Goal: Information Seeking & Learning: Check status

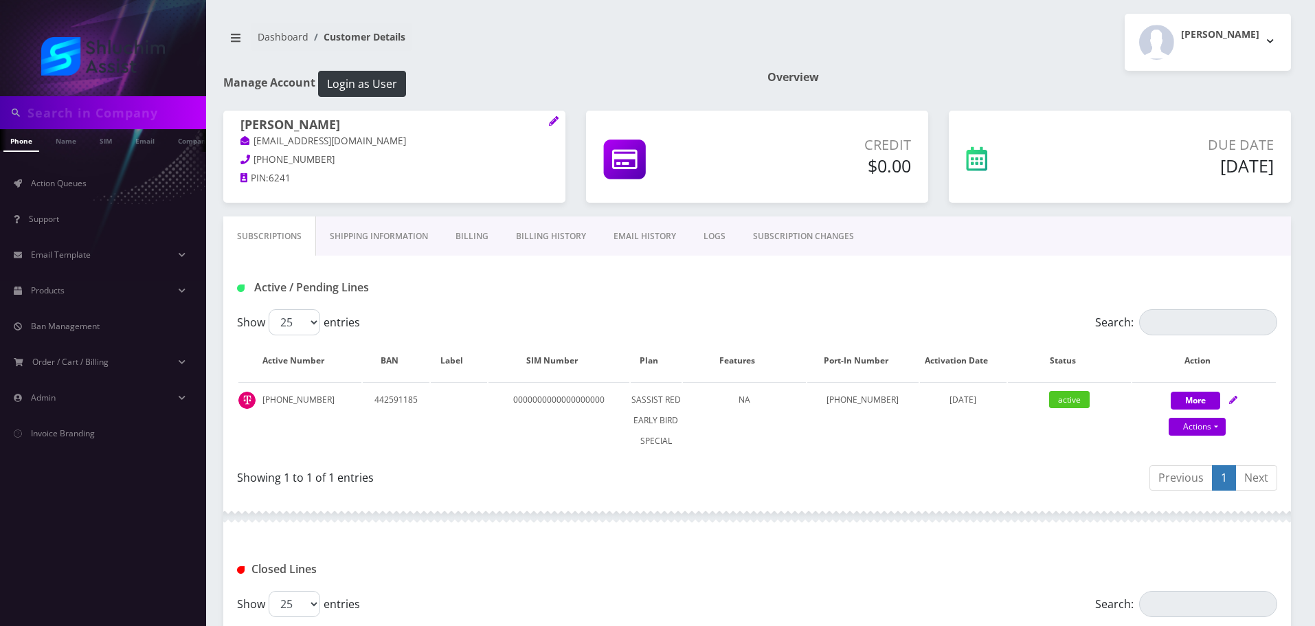
scroll to position [23, 0]
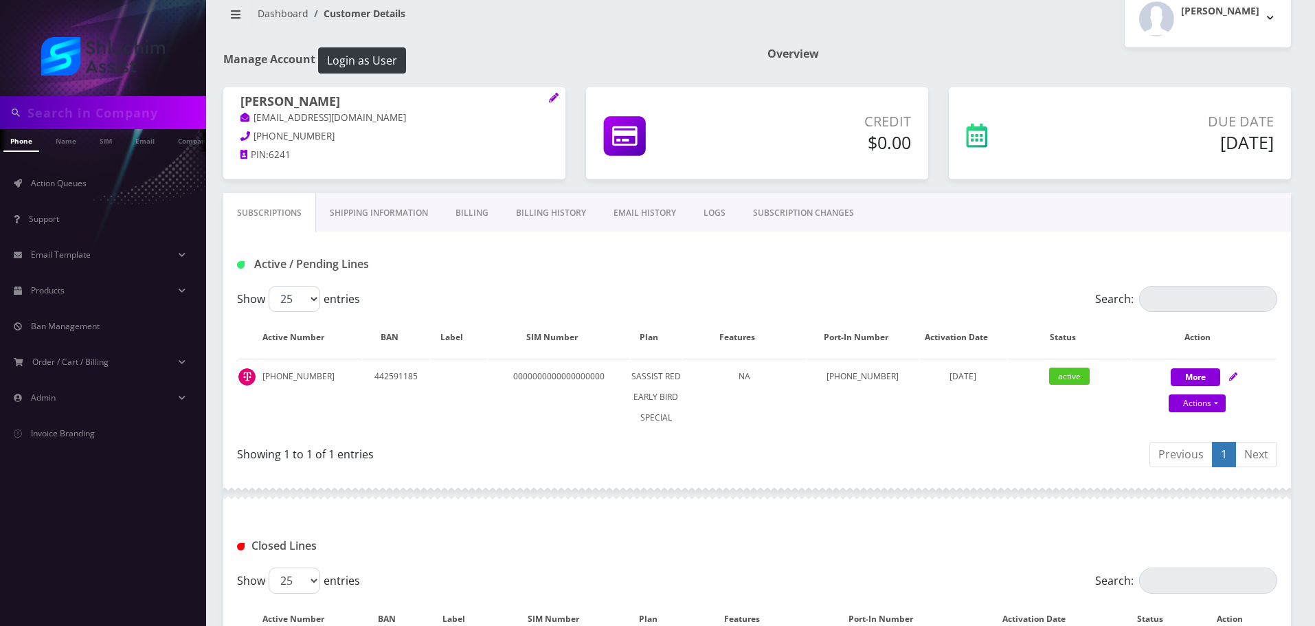
click at [125, 115] on input "text" at bounding box center [114, 113] width 175 height 26
paste input "graphicsmushka@gmail.com"
type input "graphicsmushka@gmail.com"
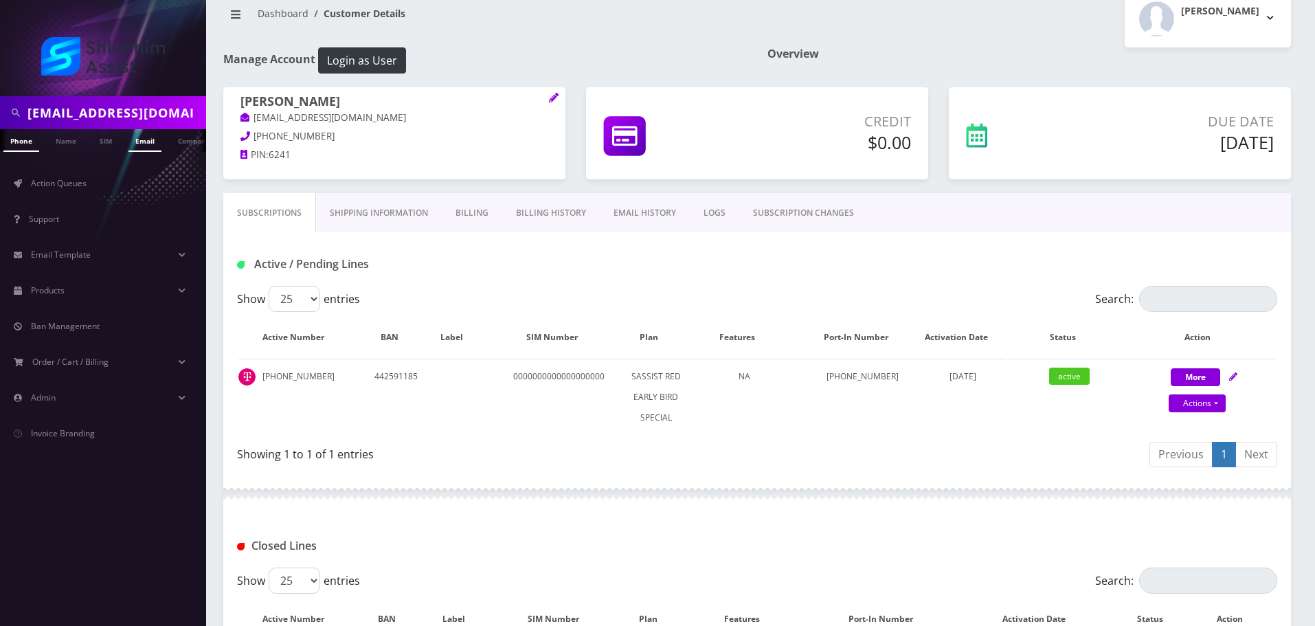
click at [148, 146] on link "Email" at bounding box center [145, 140] width 33 height 23
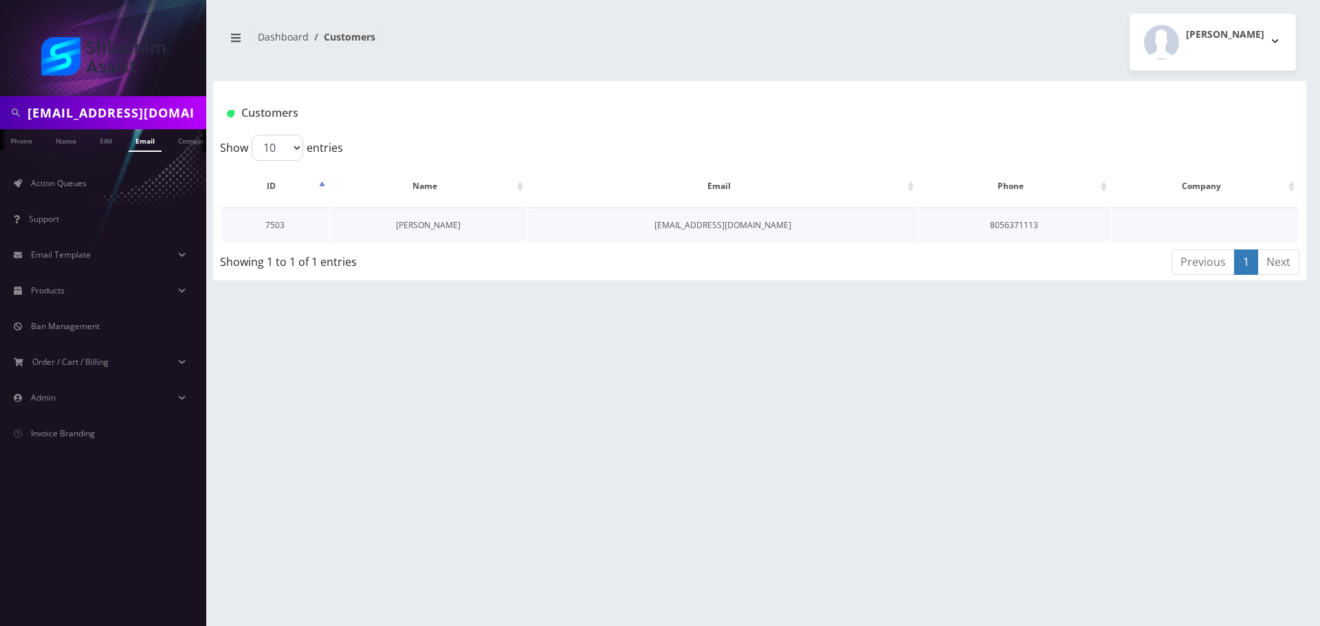
click at [450, 225] on link "Mushka Katz" at bounding box center [428, 225] width 65 height 12
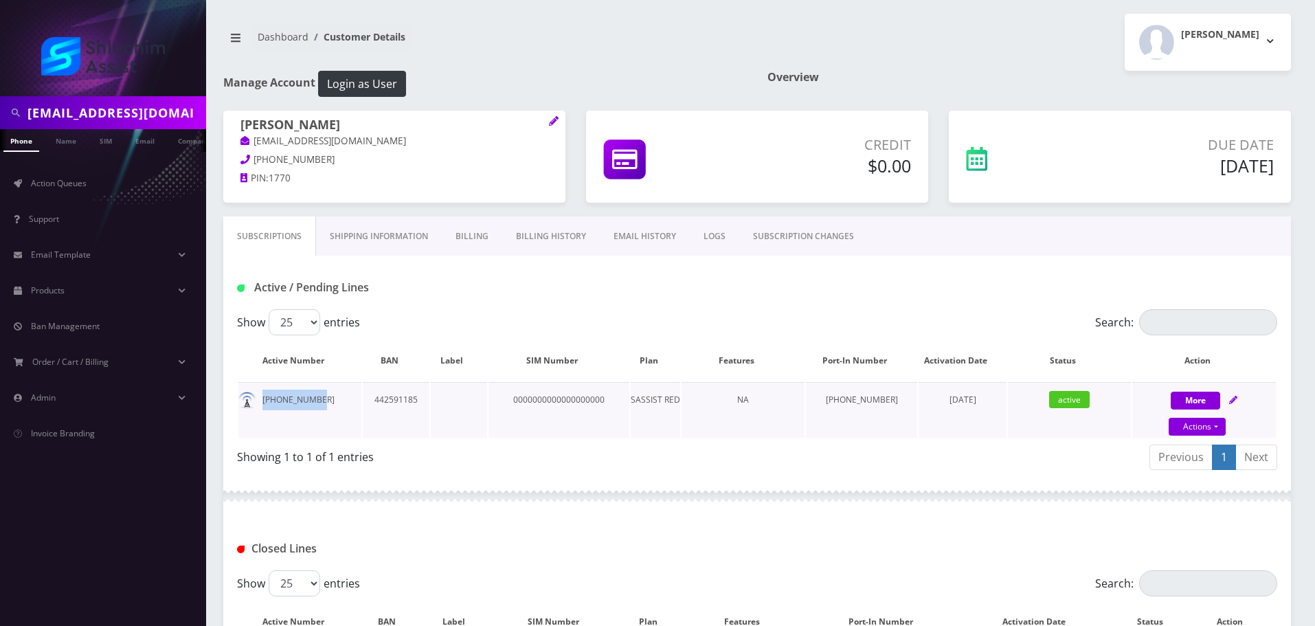
drag, startPoint x: 333, startPoint y: 398, endPoint x: 259, endPoint y: 398, distance: 73.5
click at [259, 398] on td "347-834-3898" at bounding box center [299, 410] width 123 height 56
copy td "347-834-3898"
click at [150, 127] on div "graphicsmushka@gmail.com" at bounding box center [103, 112] width 206 height 33
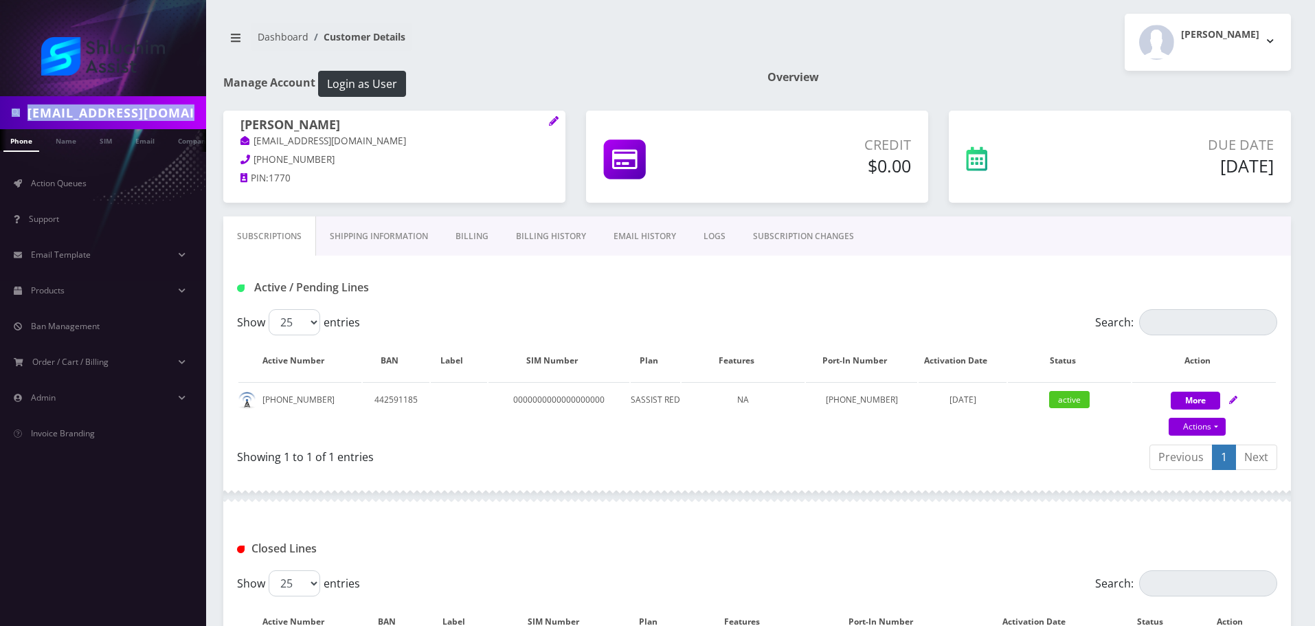
click at [164, 111] on input "graphicsmushka@gmail.com" at bounding box center [114, 113] width 175 height 26
click at [80, 104] on input "text" at bounding box center [114, 113] width 175 height 26
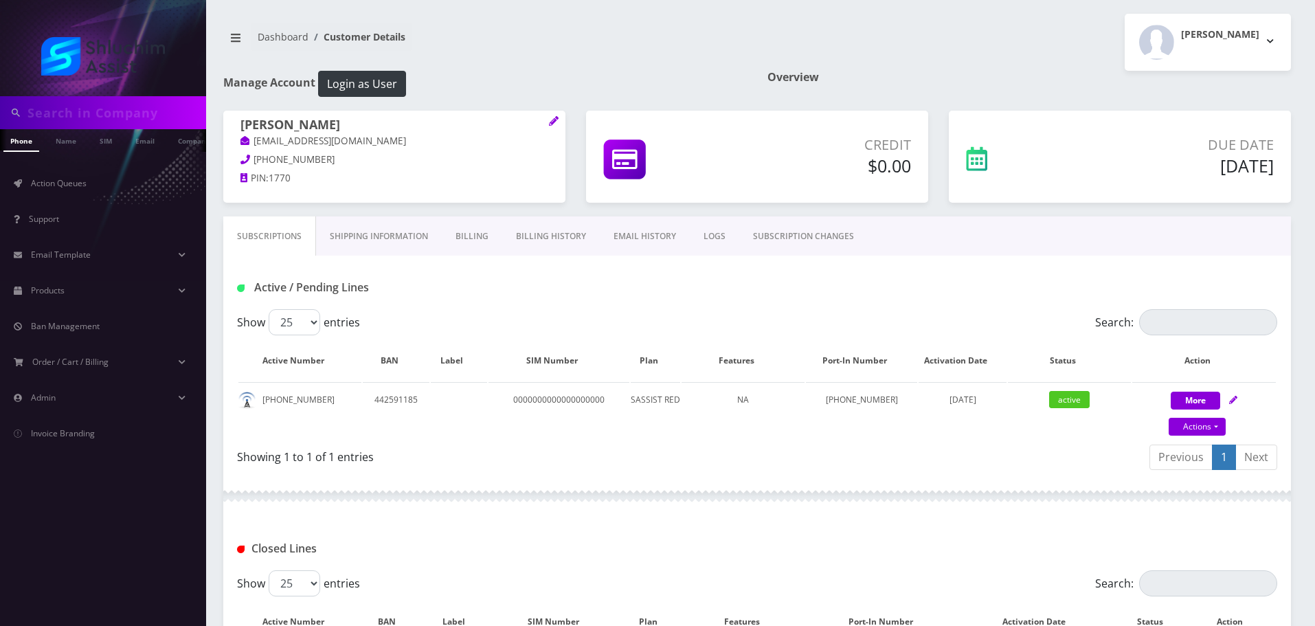
paste input "[EMAIL_ADDRESS][DOMAIN_NAME]"
type input "[EMAIL_ADDRESS][DOMAIN_NAME]"
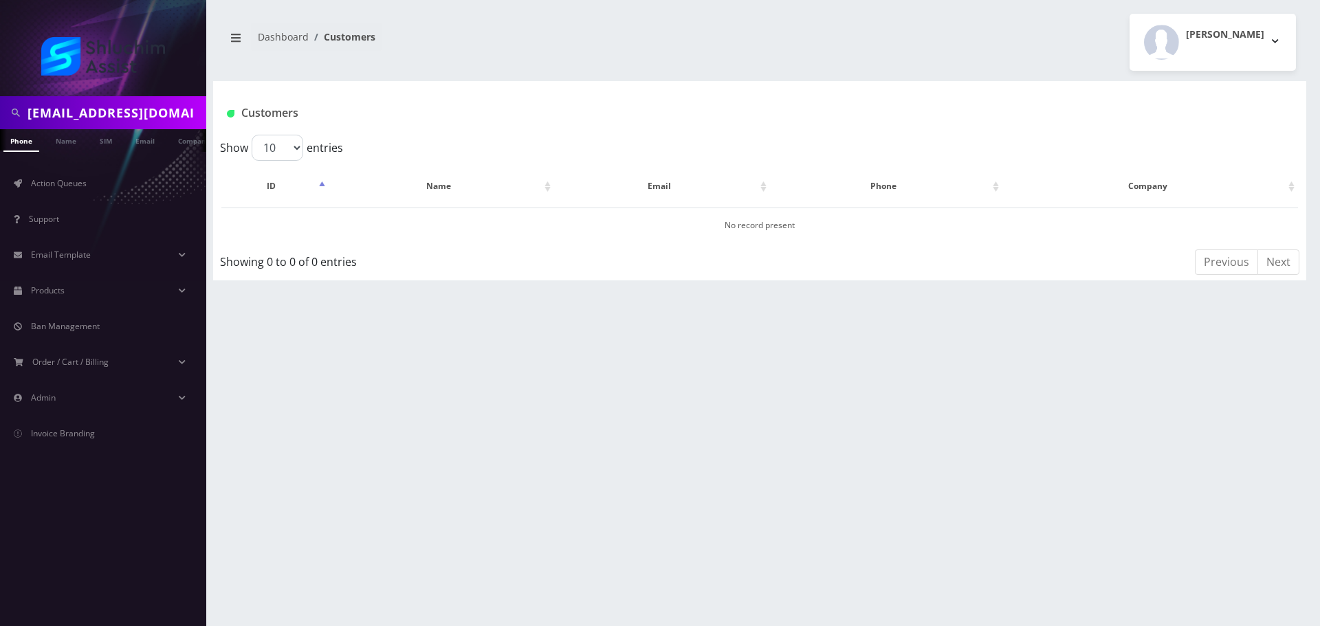
click at [151, 142] on link "Email" at bounding box center [145, 139] width 33 height 21
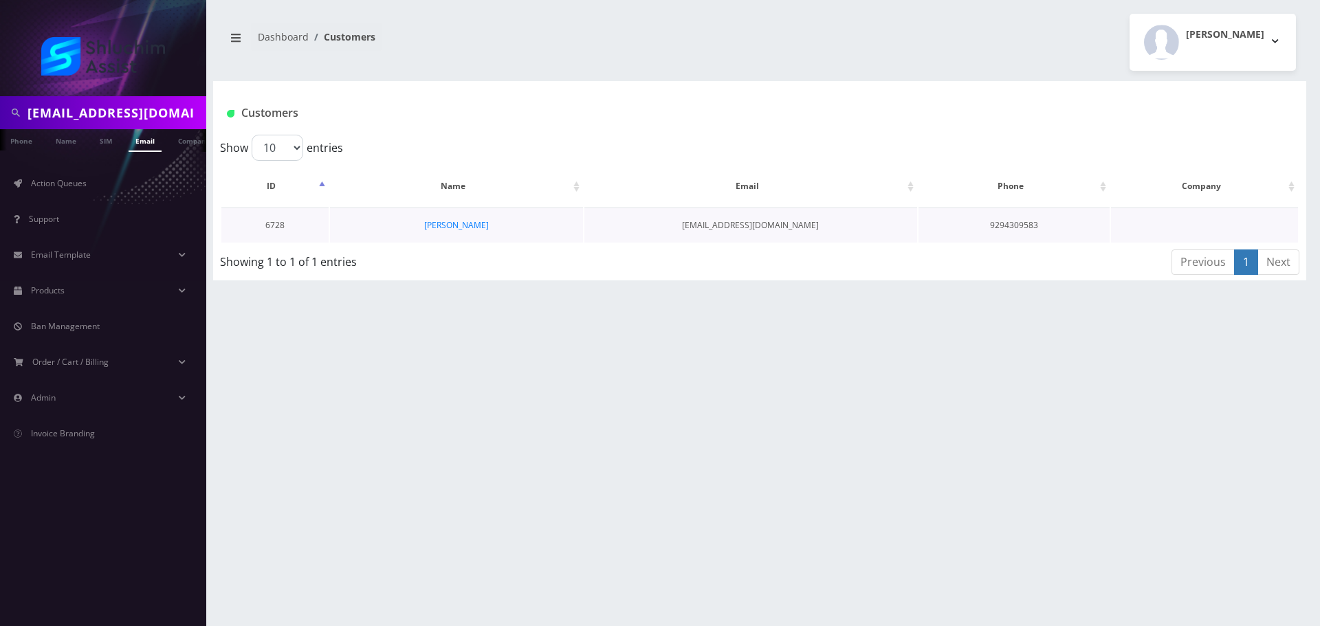
click at [449, 217] on td "[PERSON_NAME]" at bounding box center [456, 225] width 253 height 35
click at [460, 220] on link "[PERSON_NAME]" at bounding box center [456, 225] width 65 height 12
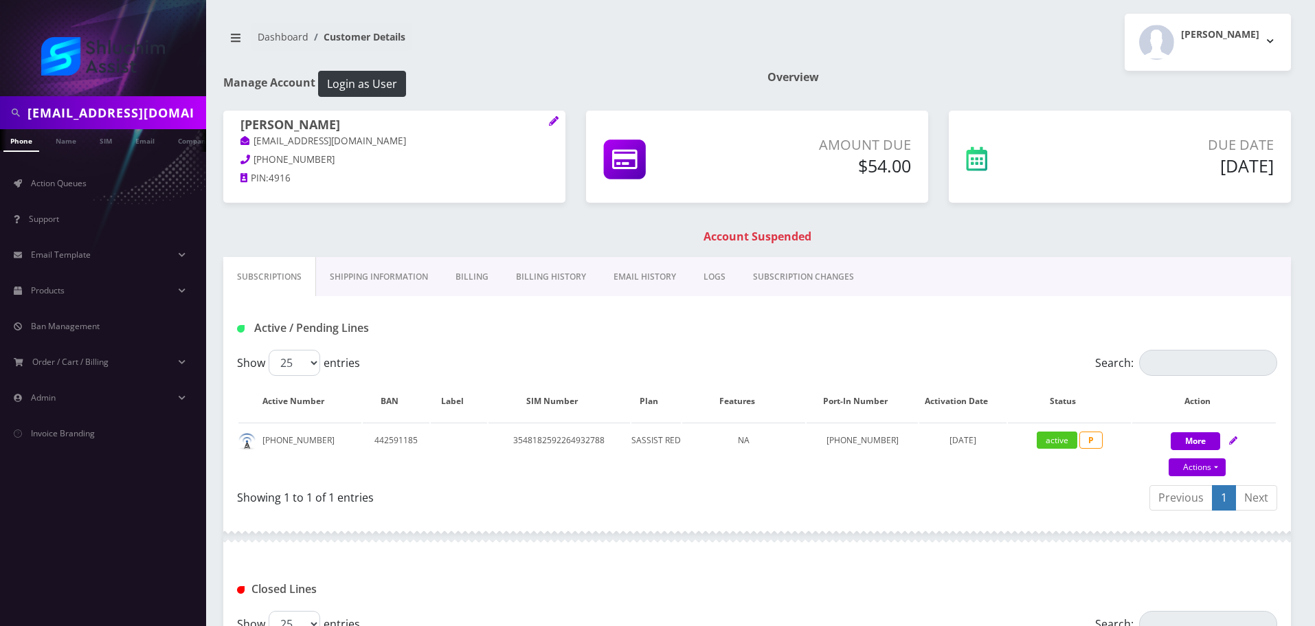
click at [537, 272] on link "Billing History" at bounding box center [551, 277] width 98 height 40
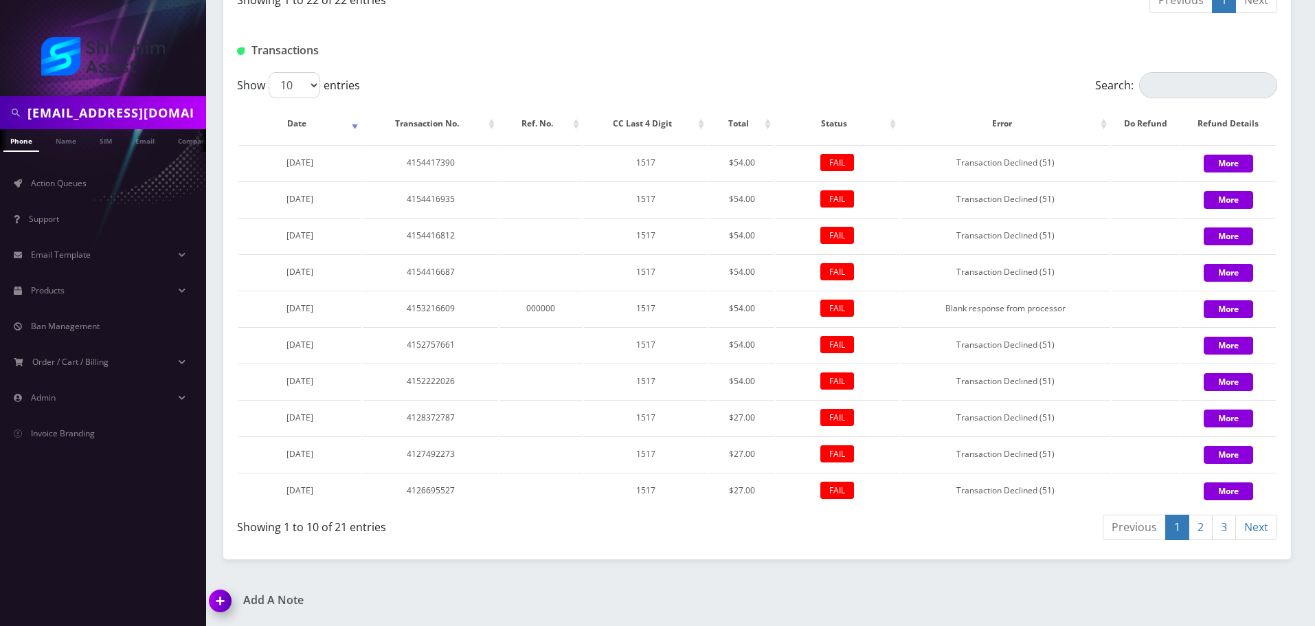
scroll to position [1509, 0]
click at [1203, 531] on link "2" at bounding box center [1201, 527] width 24 height 25
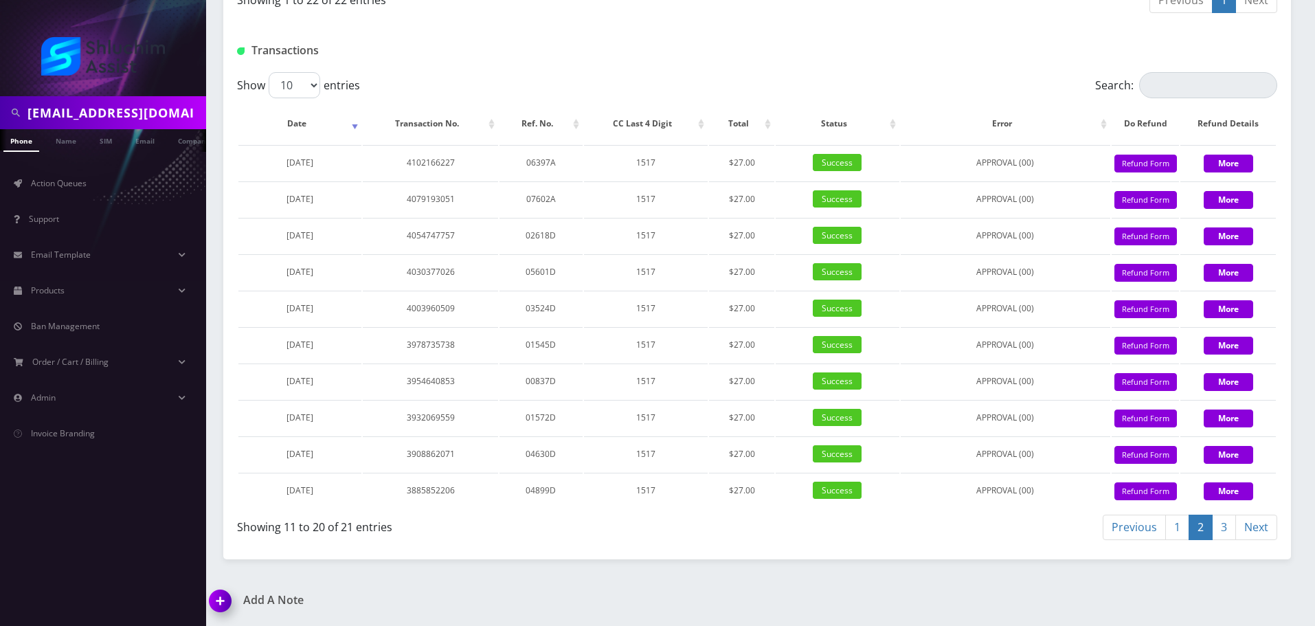
drag, startPoint x: 1174, startPoint y: 532, endPoint x: 1151, endPoint y: 520, distance: 25.5
click at [1174, 532] on link "1" at bounding box center [1178, 527] width 24 height 25
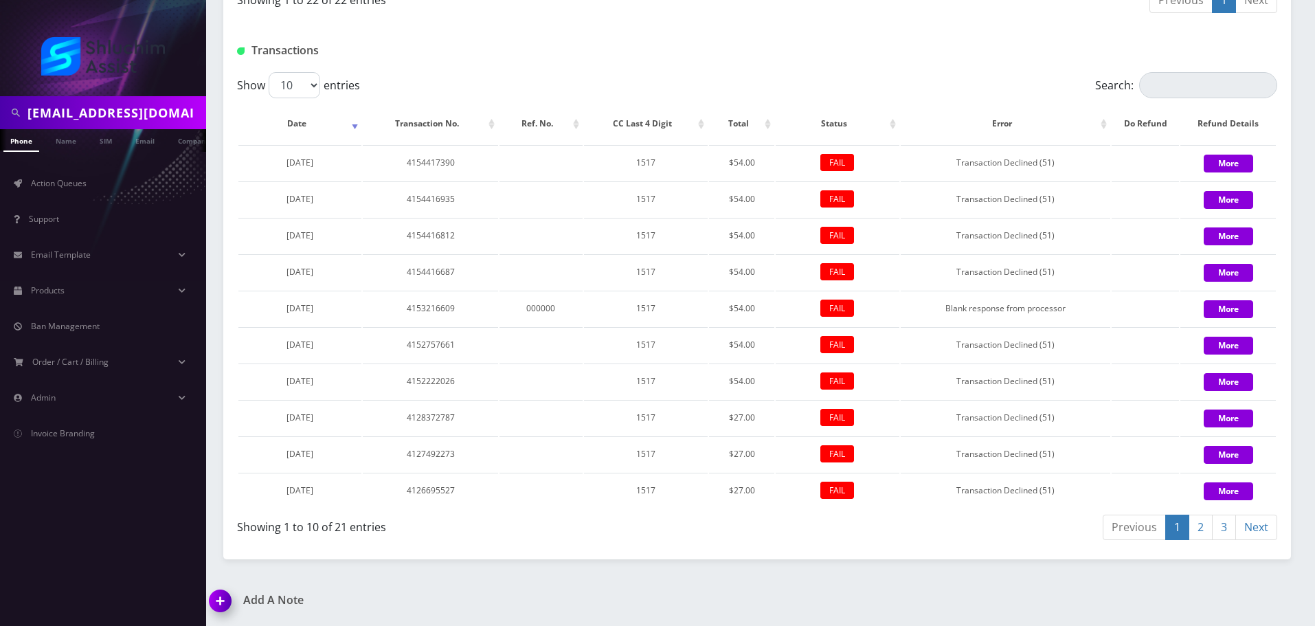
click at [1197, 535] on link "2" at bounding box center [1201, 527] width 24 height 25
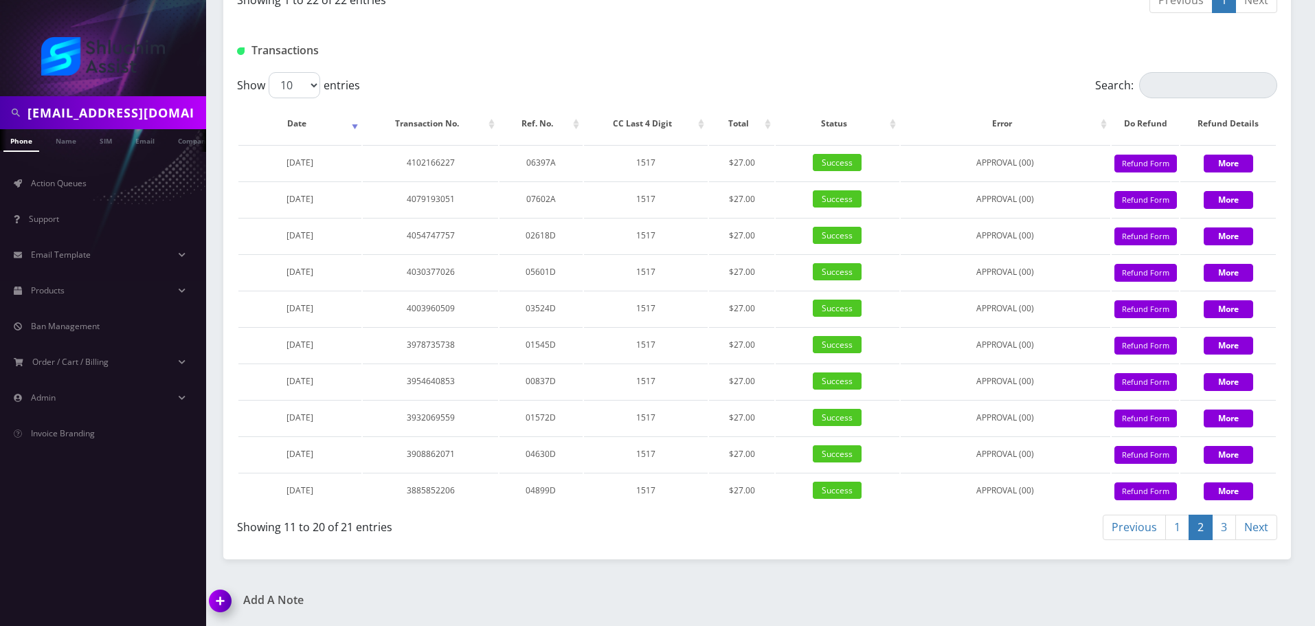
click at [1172, 526] on link "1" at bounding box center [1178, 527] width 24 height 25
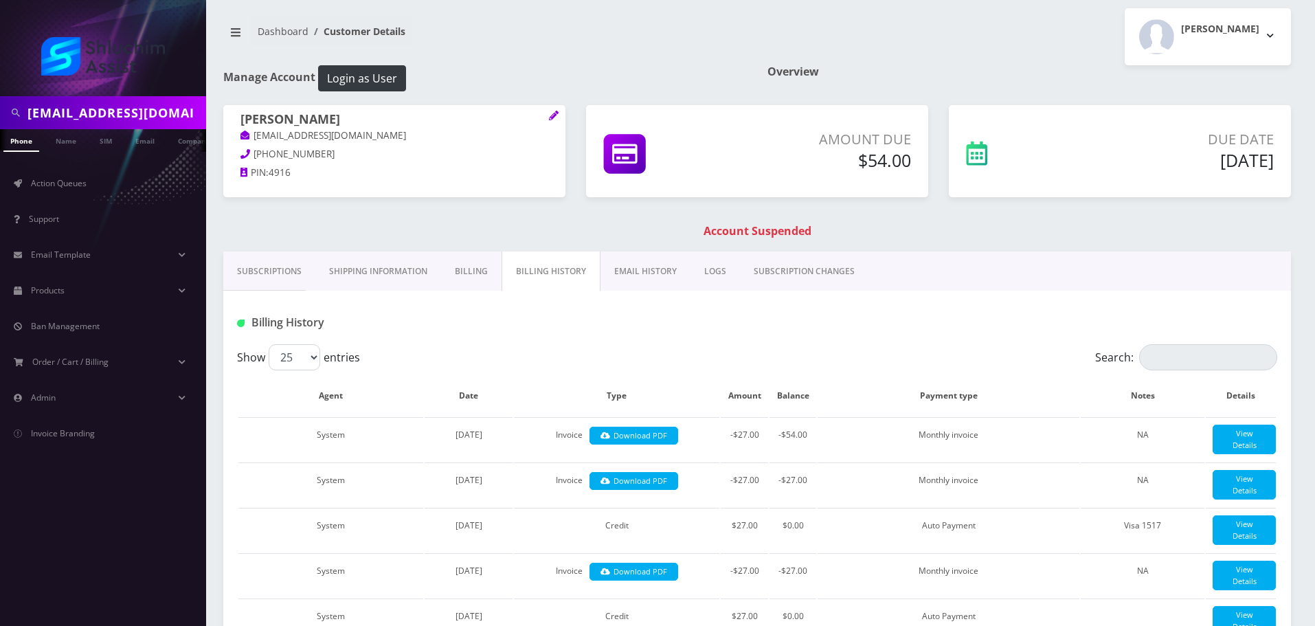
scroll to position [0, 0]
